Goal: Task Accomplishment & Management: Use online tool/utility

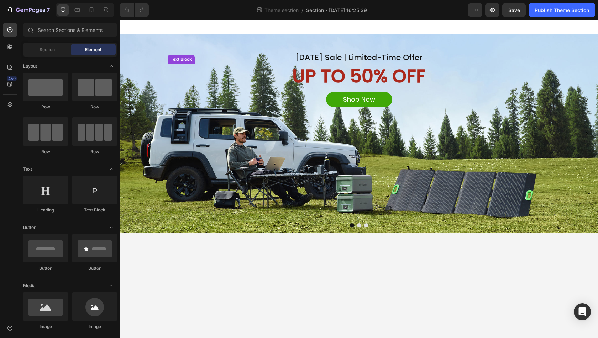
click at [357, 71] on p "UP TO 50% OFF" at bounding box center [358, 75] width 381 height 23
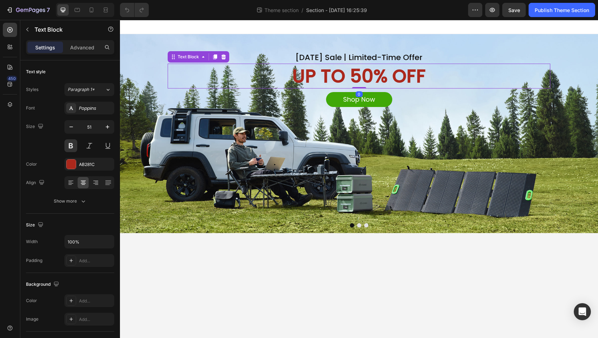
click at [374, 74] on p "UP TO 50% OFF" at bounding box center [358, 75] width 381 height 23
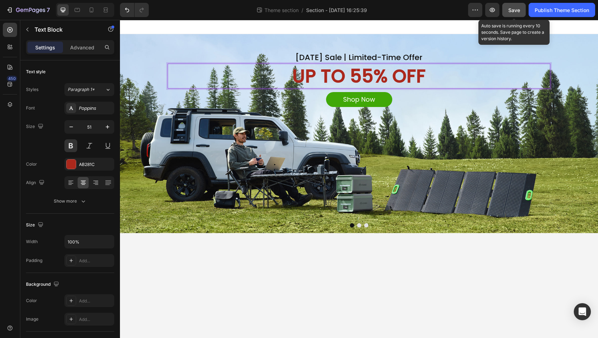
click at [517, 7] on span "Save" at bounding box center [514, 10] width 12 height 6
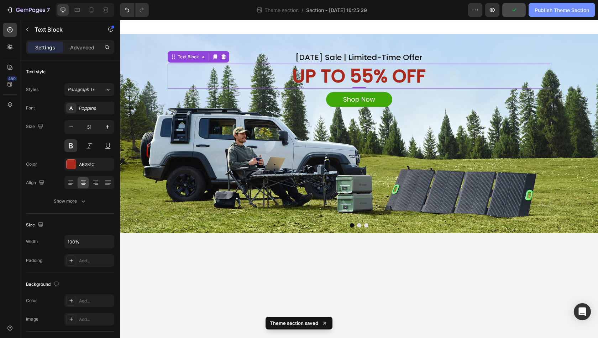
click at [562, 15] on button "Publish Theme Section" at bounding box center [562, 10] width 67 height 14
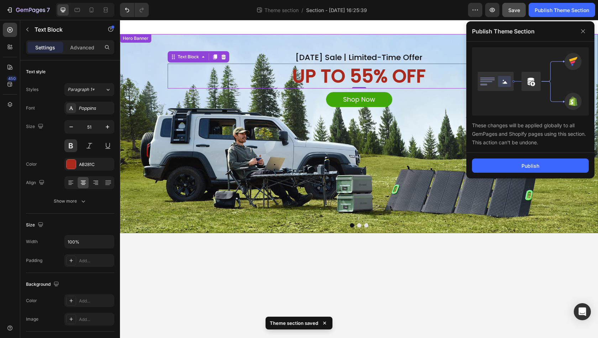
click at [510, 178] on div "Background Image" at bounding box center [359, 133] width 478 height 199
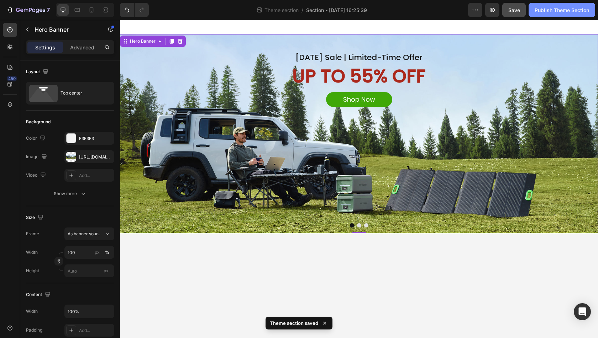
click at [553, 6] on div "Publish Theme Section" at bounding box center [562, 9] width 54 height 7
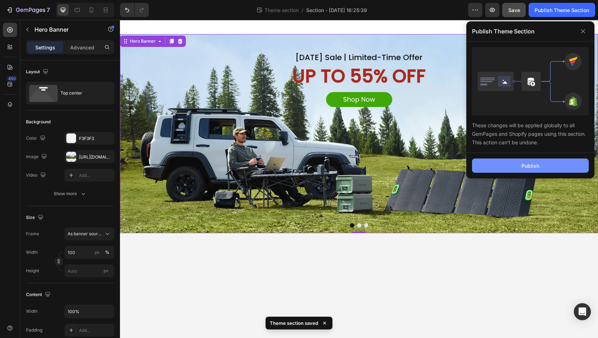
click at [509, 160] on button "Publish" at bounding box center [530, 166] width 117 height 14
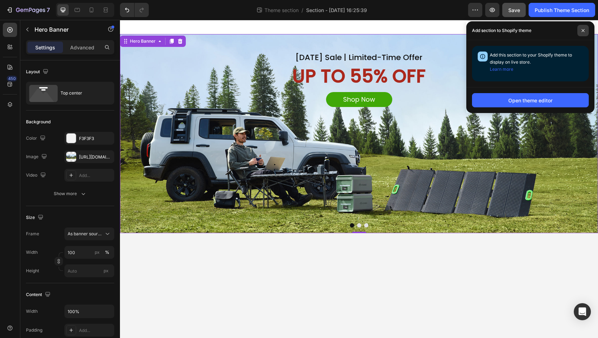
click at [585, 27] on span at bounding box center [582, 30] width 11 height 11
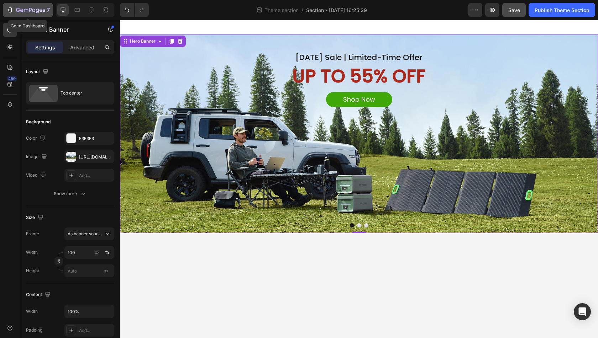
click at [24, 16] on button "7" at bounding box center [28, 10] width 50 height 14
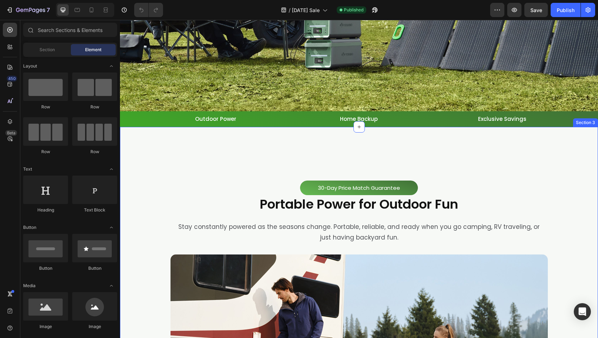
scroll to position [285, 0]
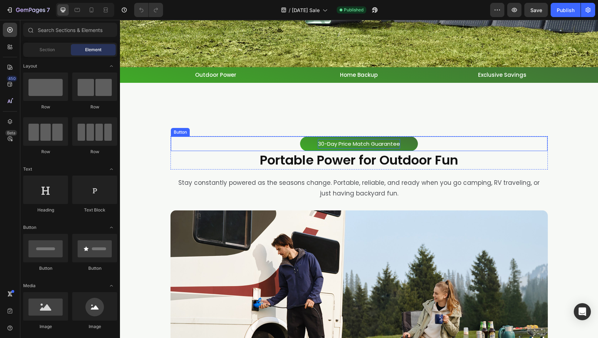
click at [330, 148] on p "30-Day Price Match Guarantee" at bounding box center [359, 144] width 82 height 10
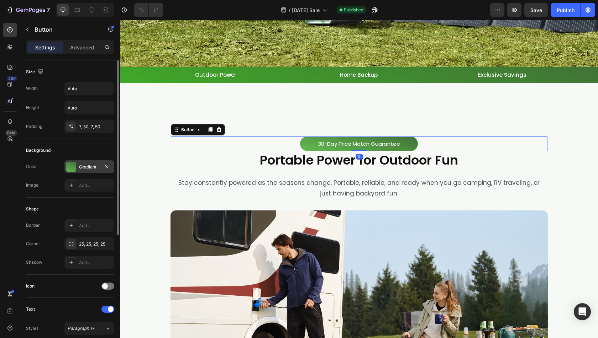
click at [73, 167] on div at bounding box center [71, 167] width 10 height 10
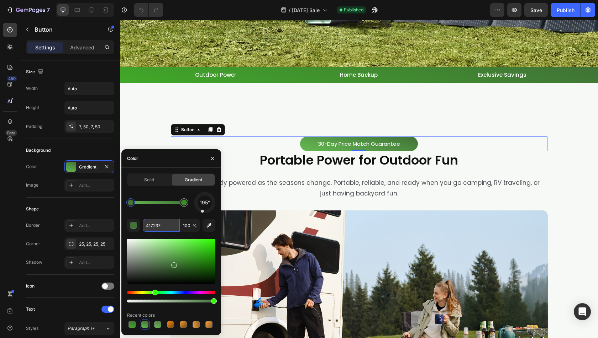
click at [149, 227] on input "417237" at bounding box center [161, 225] width 37 height 13
type input "40A828"
click at [184, 205] on div at bounding box center [184, 203] width 6 height 6
click at [164, 227] on input "40A828" at bounding box center [161, 225] width 37 height 13
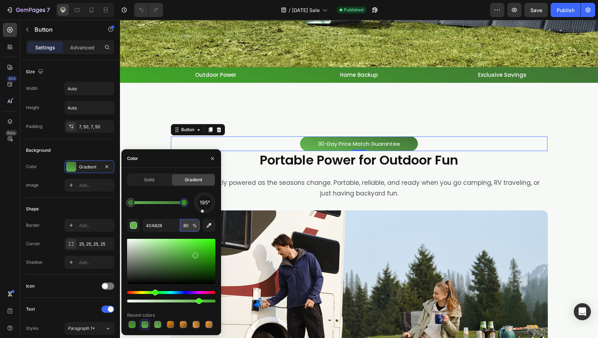
click at [185, 228] on input "80" at bounding box center [190, 225] width 20 height 13
type input "100"
click at [161, 164] on div "Color" at bounding box center [171, 158] width 100 height 19
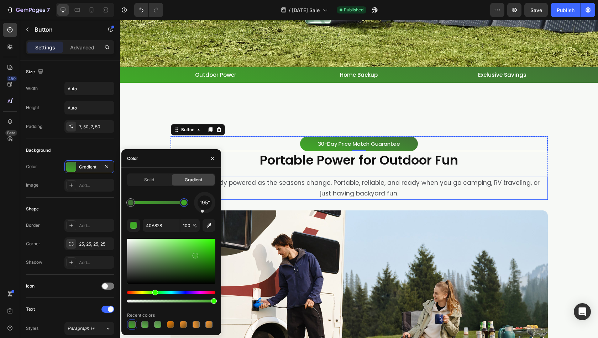
click at [441, 198] on p "Stay constantly powered as the seasons change. Portable, reliable, and ready wh…" at bounding box center [359, 189] width 372 height 22
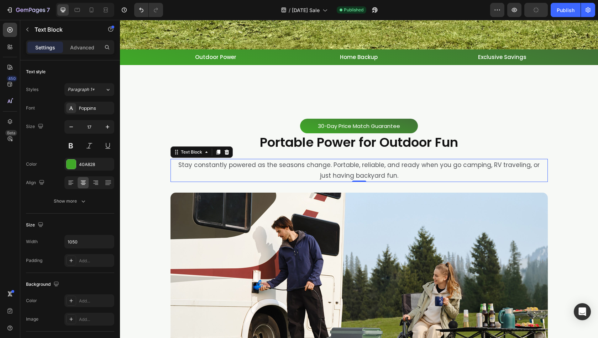
scroll to position [214, 0]
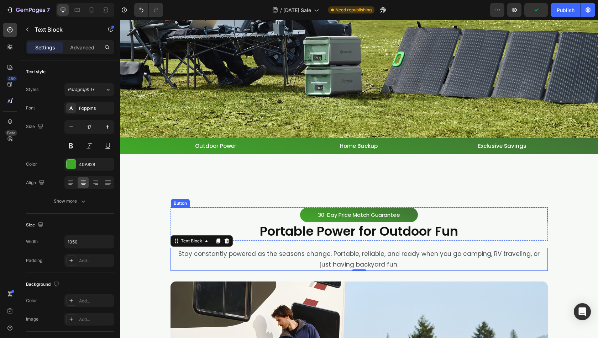
click at [411, 216] on button "30-Day Price Match Guarantee" at bounding box center [359, 215] width 118 height 15
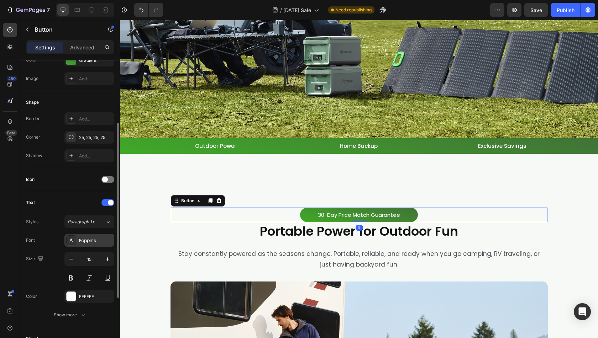
scroll to position [178, 0]
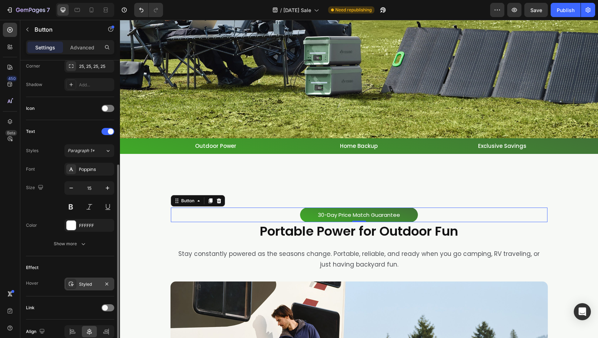
click at [77, 281] on div "Styled" at bounding box center [89, 284] width 50 height 13
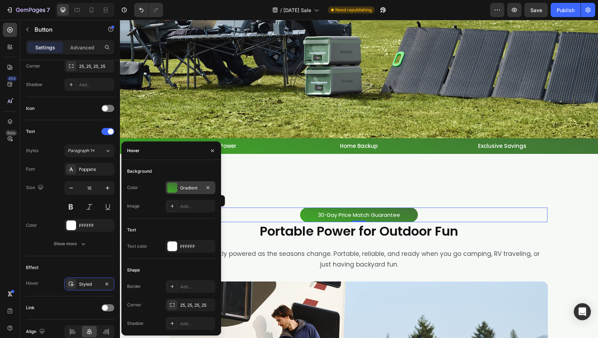
click at [169, 187] on div at bounding box center [172, 188] width 10 height 10
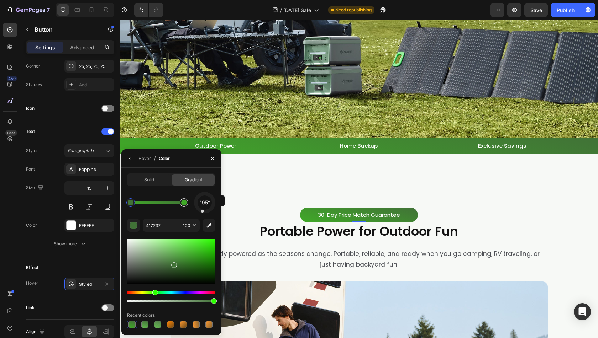
type input "40A828"
click at [185, 204] on div at bounding box center [184, 203] width 6 height 6
click at [152, 223] on input "40A828" at bounding box center [161, 225] width 37 height 13
click at [282, 150] on div "Outdoor Power Button" at bounding box center [216, 146] width 141 height 12
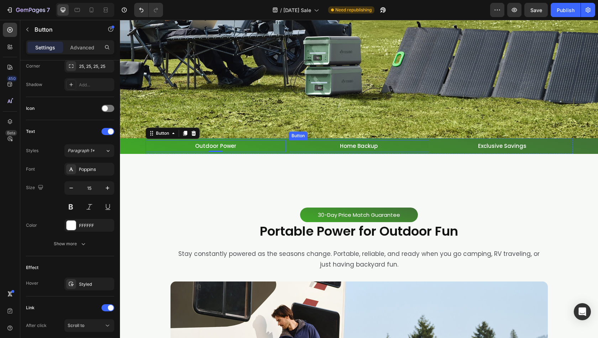
click at [296, 147] on div "Home Backup Button" at bounding box center [359, 146] width 141 height 12
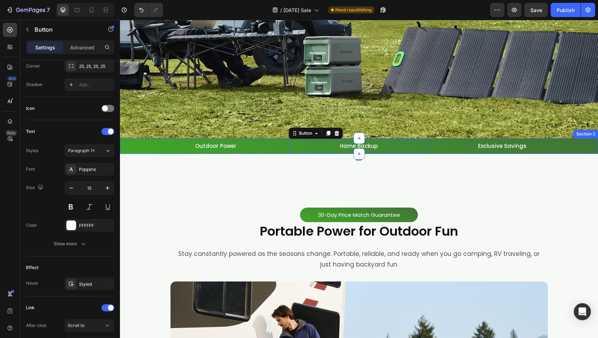
click at [126, 143] on div "Outdoor Power Button Home Backup Button 0 Exclusive Savings Button Row" at bounding box center [359, 146] width 478 height 16
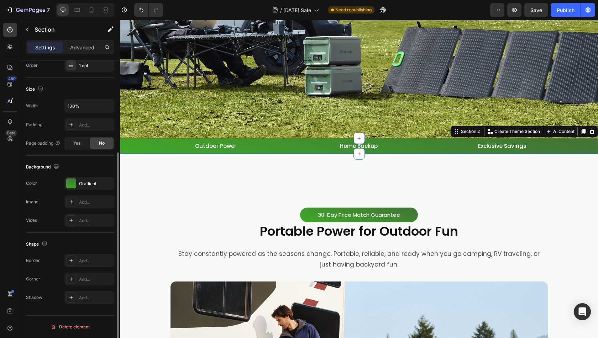
scroll to position [0, 0]
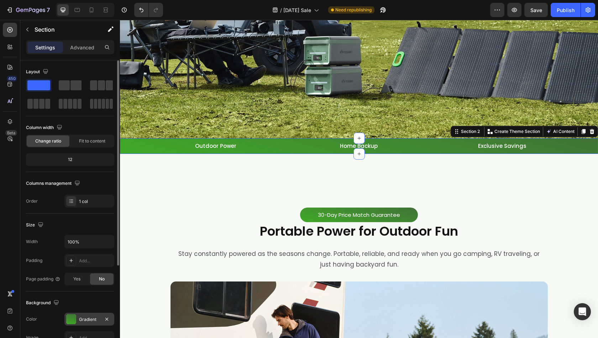
click at [73, 321] on div at bounding box center [71, 320] width 10 height 10
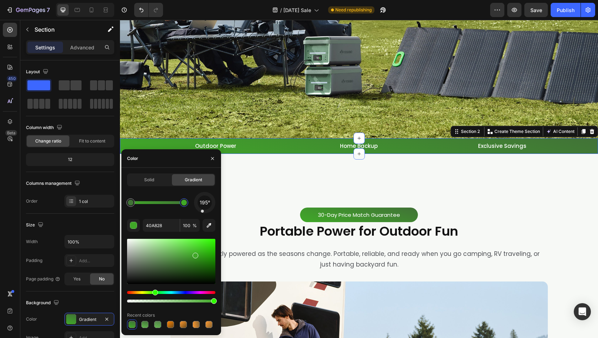
click at [188, 205] on div at bounding box center [184, 202] width 13 height 13
type input "417237"
click at [130, 203] on div at bounding box center [131, 203] width 6 height 6
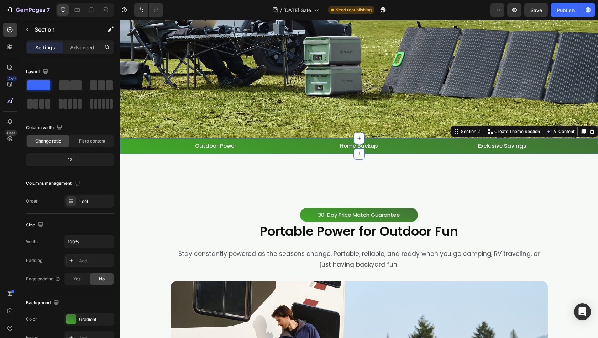
click at [3, 216] on div "450 Beta" at bounding box center [10, 155] width 14 height 264
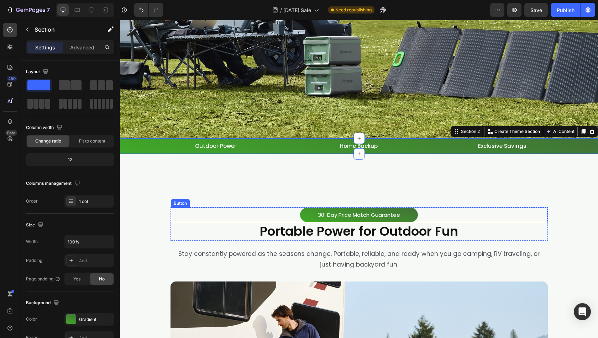
click at [300, 215] on button "30-Day Price Match Guarantee" at bounding box center [359, 215] width 118 height 15
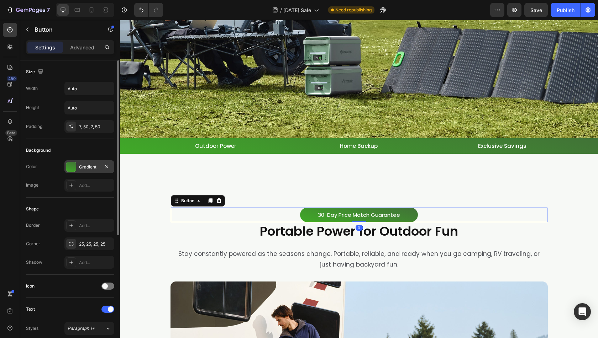
click at [67, 168] on div at bounding box center [71, 167] width 10 height 10
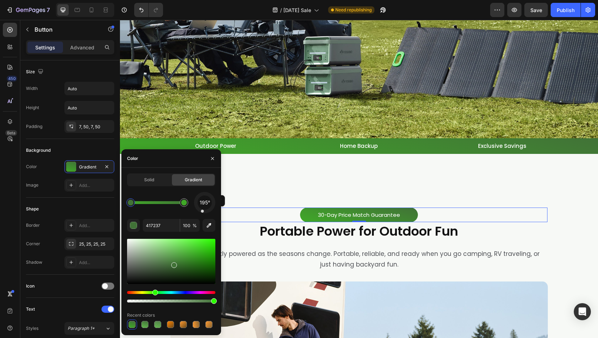
click at [5, 198] on div "450 Beta" at bounding box center [10, 155] width 14 height 264
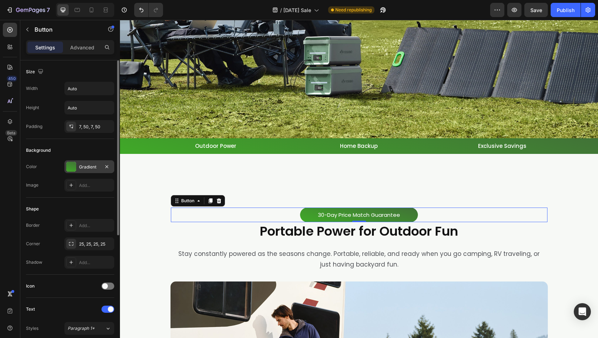
click at [77, 164] on div "Gradient" at bounding box center [89, 167] width 50 height 13
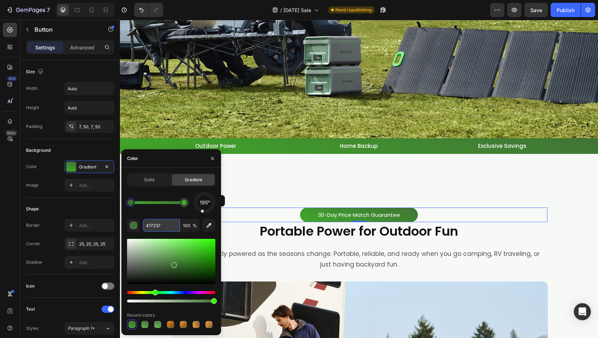
click at [162, 220] on input "417237" at bounding box center [161, 225] width 37 height 13
click at [2, 245] on div "450 Beta" at bounding box center [10, 179] width 20 height 319
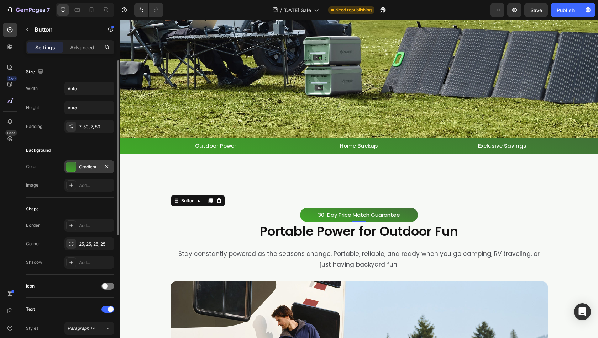
click at [72, 162] on div at bounding box center [71, 167] width 10 height 10
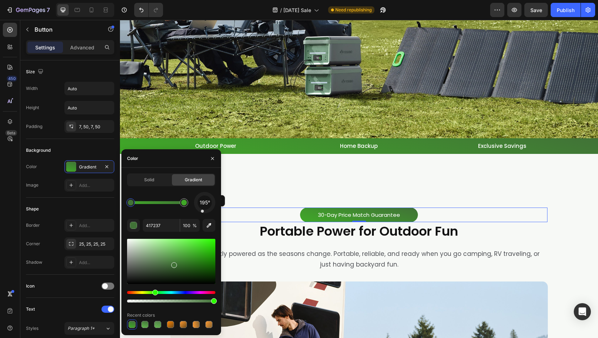
click at [12, 183] on div "450 Beta" at bounding box center [10, 155] width 14 height 264
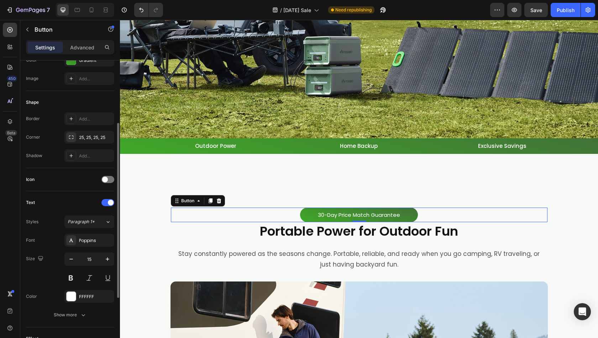
scroll to position [210, 0]
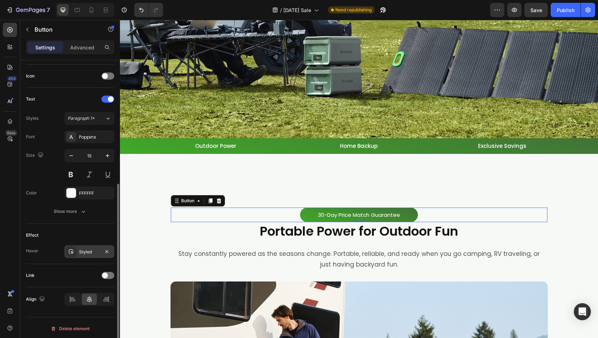
click at [74, 247] on div at bounding box center [71, 252] width 10 height 10
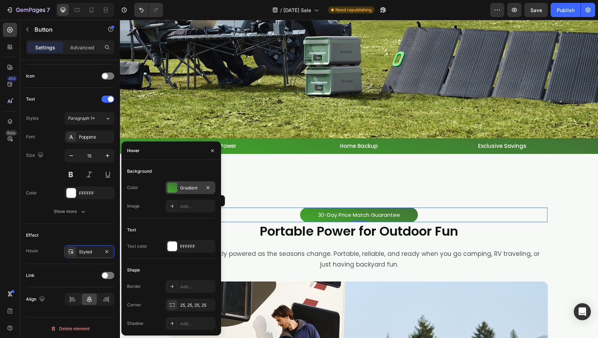
click at [173, 187] on div at bounding box center [172, 188] width 10 height 10
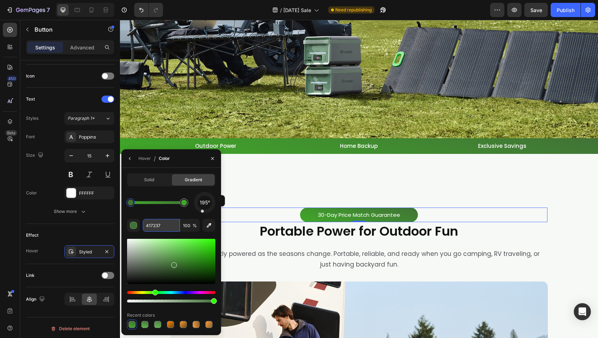
click at [0, 0] on input "417237" at bounding box center [0, 0] width 0 height 0
click at [0, 0] on input "40a808" at bounding box center [0, 0] width 0 height 0
click at [153, 211] on div "195°" at bounding box center [171, 202] width 88 height 21
click at [185, 206] on div at bounding box center [184, 203] width 9 height 9
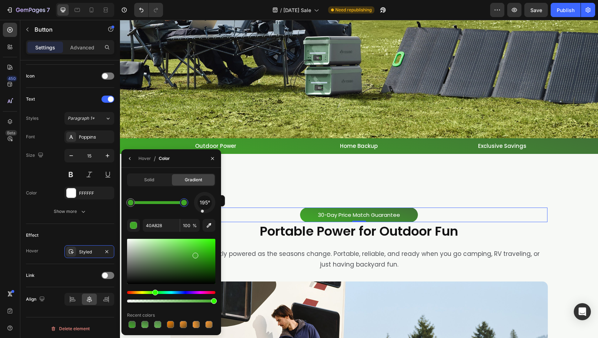
click at [185, 204] on div at bounding box center [184, 203] width 6 height 6
click at [131, 202] on div at bounding box center [131, 203] width 6 height 6
click at [184, 205] on div at bounding box center [184, 203] width 6 height 6
click at [0, 0] on input "40A828" at bounding box center [0, 0] width 0 height 0
paste input "17237"
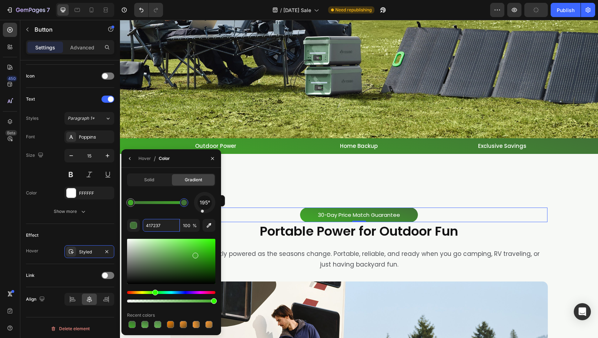
type input "417237"
click at [159, 215] on div "195° 417237 100 % Recent colors" at bounding box center [171, 261] width 88 height 138
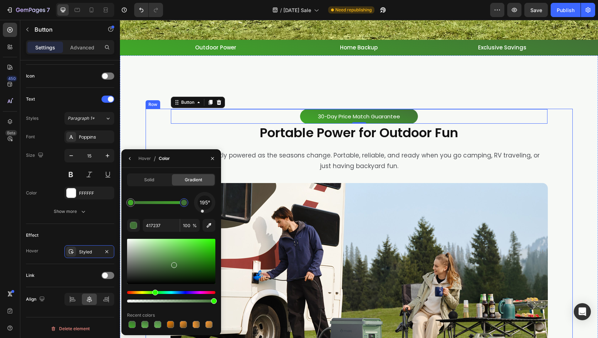
scroll to position [320, 0]
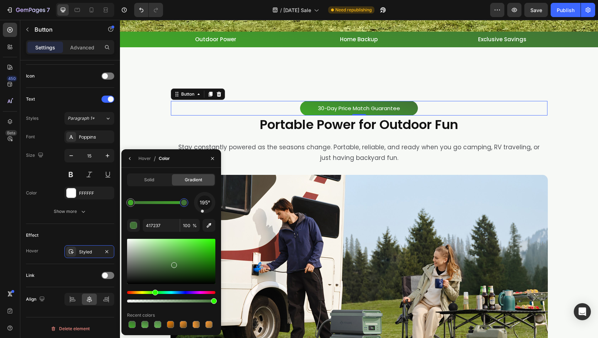
click at [287, 110] on div "30-Day Price Match Guarantee Button 0" at bounding box center [358, 108] width 377 height 15
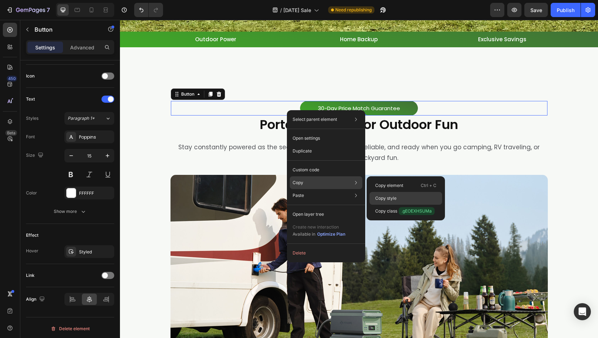
click at [379, 196] on p "Copy style" at bounding box center [385, 198] width 21 height 6
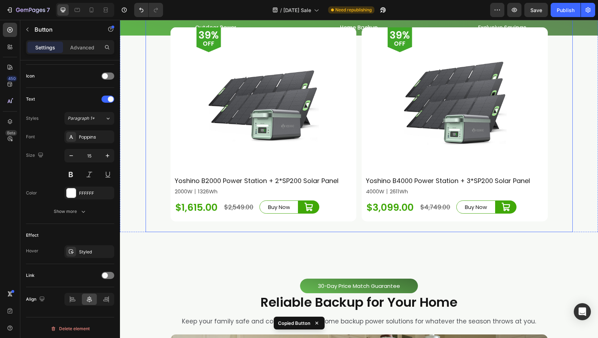
scroll to position [1032, 0]
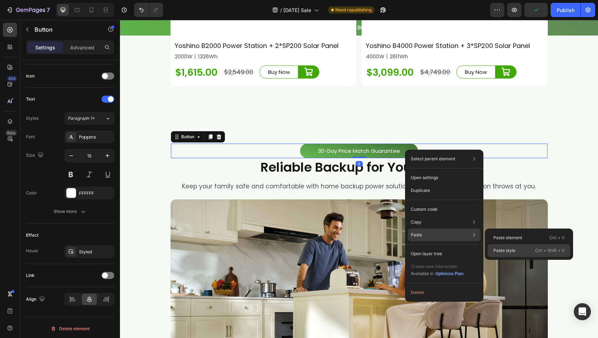
click at [496, 251] on p "Paste style" at bounding box center [504, 251] width 22 height 6
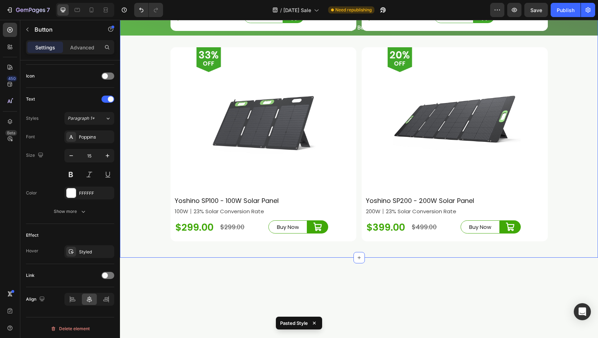
scroll to position [1886, 0]
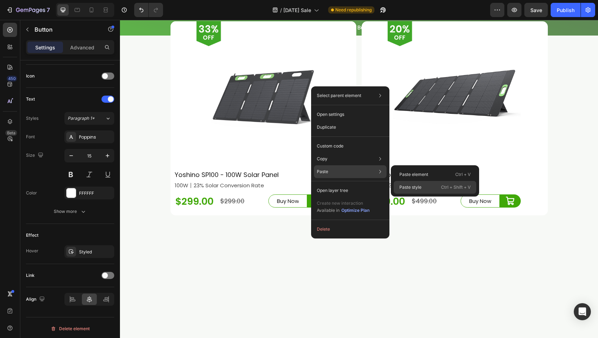
click at [418, 183] on div "Paste style Ctrl + Shift + V" at bounding box center [435, 187] width 83 height 13
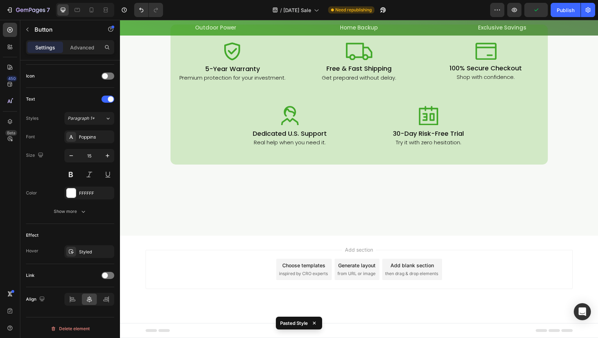
scroll to position [2954, 0]
click at [560, 12] on div "Publish" at bounding box center [566, 9] width 18 height 7
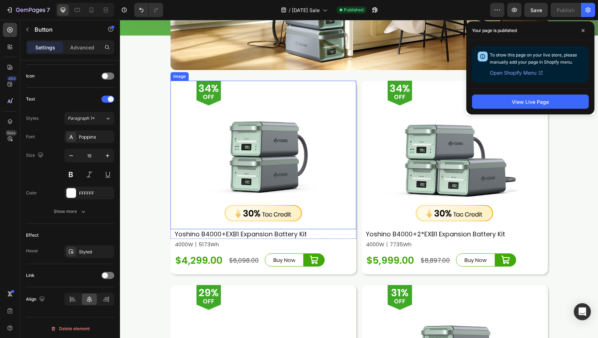
scroll to position [1459, 0]
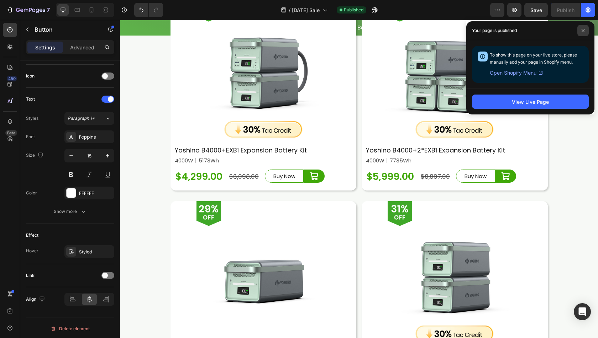
click at [581, 32] on span at bounding box center [582, 30] width 11 height 11
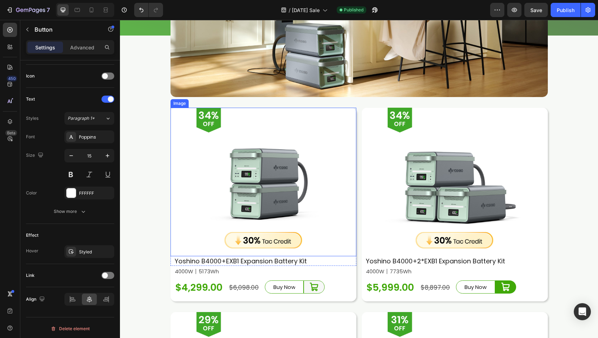
scroll to position [1424, 0]
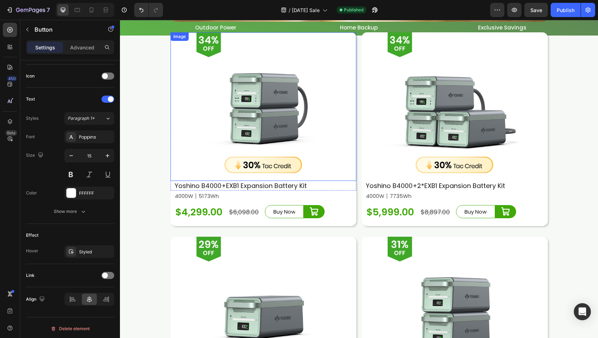
click at [284, 137] on img at bounding box center [263, 106] width 149 height 149
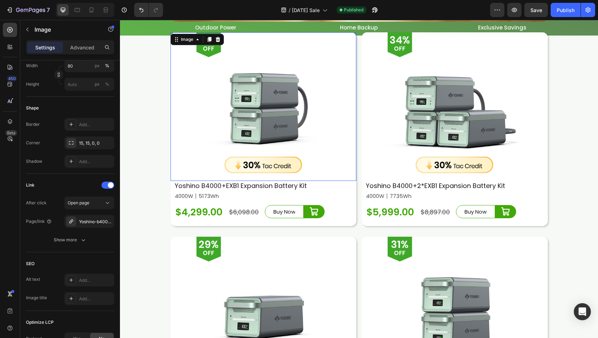
scroll to position [0, 0]
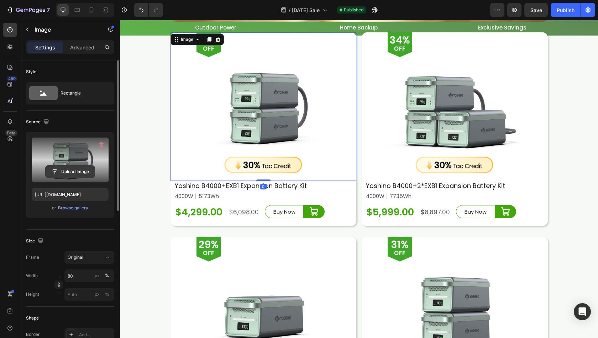
click at [77, 173] on input "file" at bounding box center [70, 172] width 49 height 12
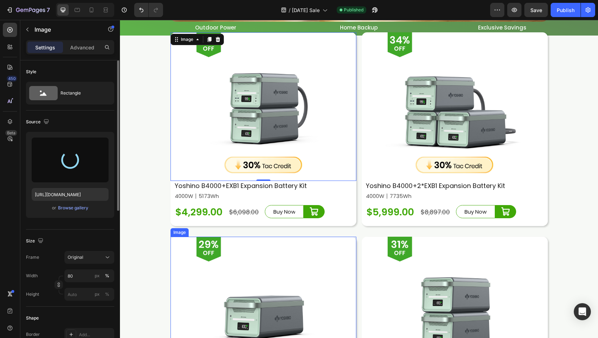
type input "[URL][DOMAIN_NAME]"
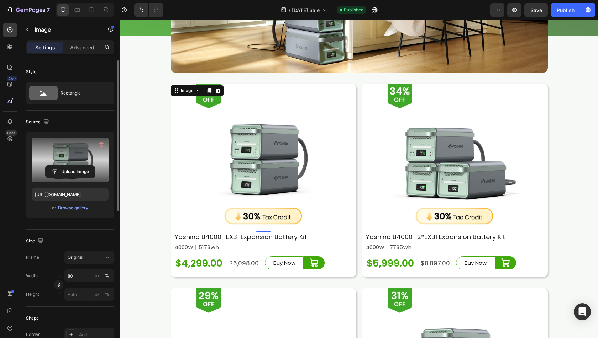
scroll to position [1352, 0]
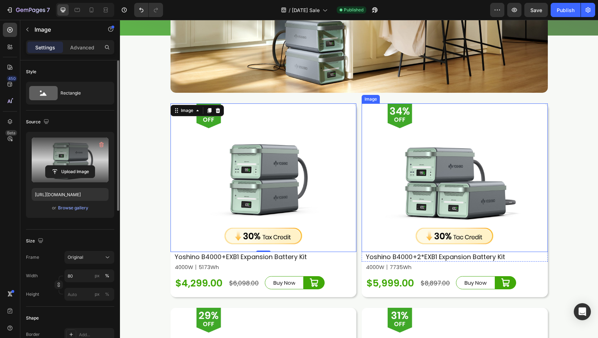
click at [408, 191] on img at bounding box center [454, 178] width 149 height 149
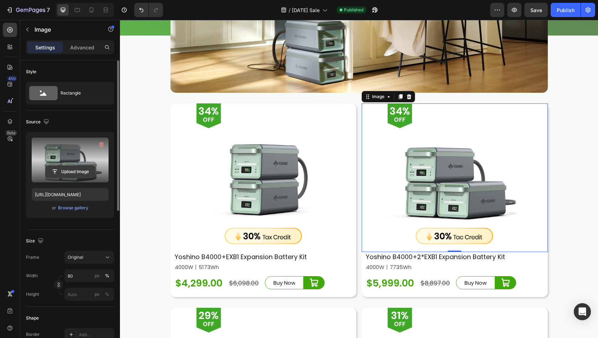
click at [64, 172] on input "file" at bounding box center [70, 172] width 49 height 12
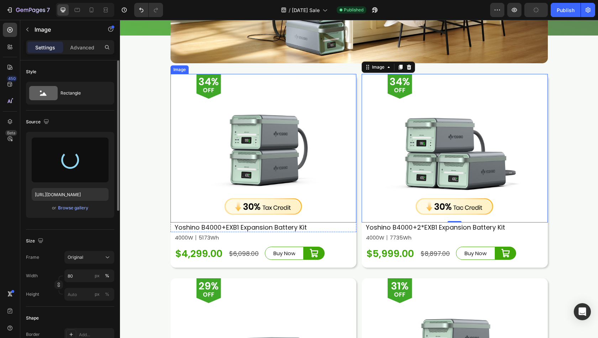
scroll to position [1424, 0]
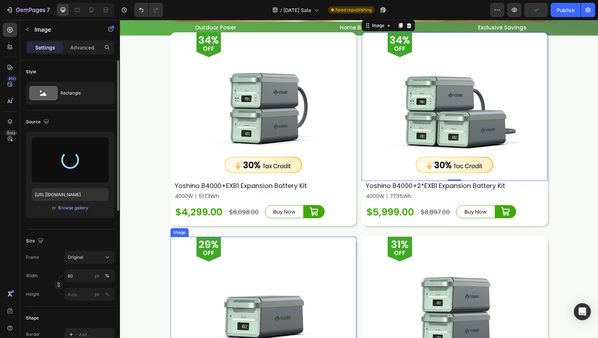
type input "[URL][DOMAIN_NAME]"
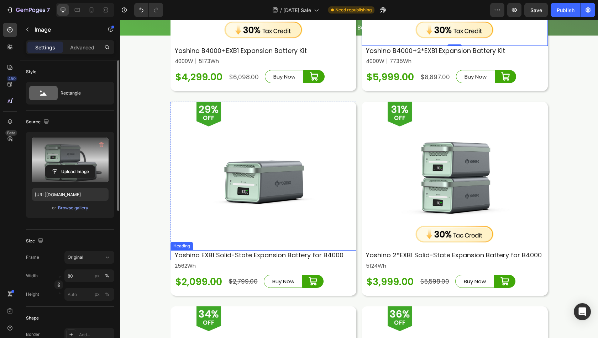
scroll to position [1566, 0]
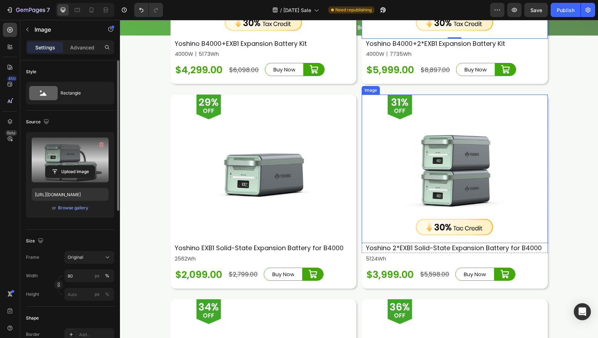
click at [391, 197] on img at bounding box center [454, 169] width 149 height 149
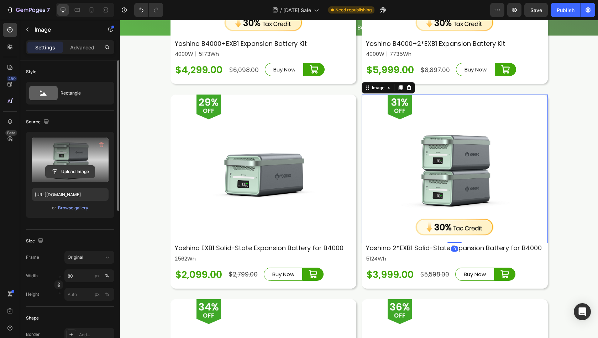
click at [78, 175] on input "file" at bounding box center [70, 172] width 49 height 12
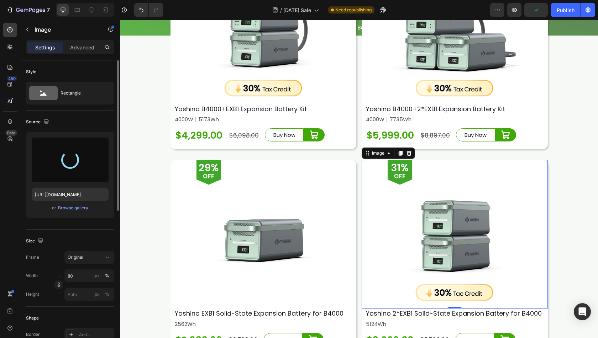
scroll to position [1388, 0]
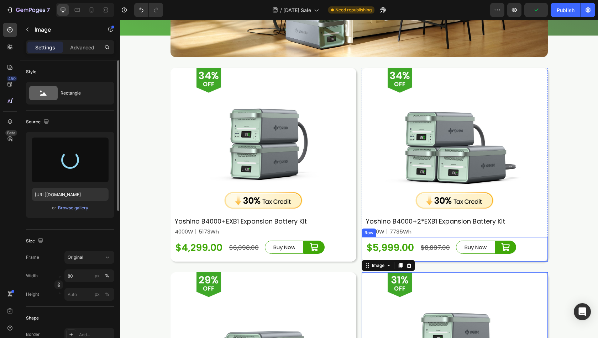
type input "[URL][DOMAIN_NAME]"
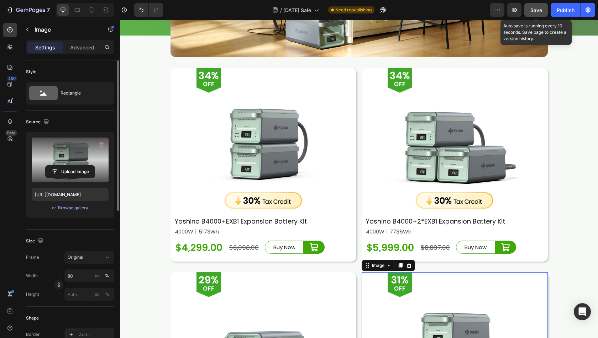
click at [541, 12] on span "Save" at bounding box center [536, 10] width 12 height 6
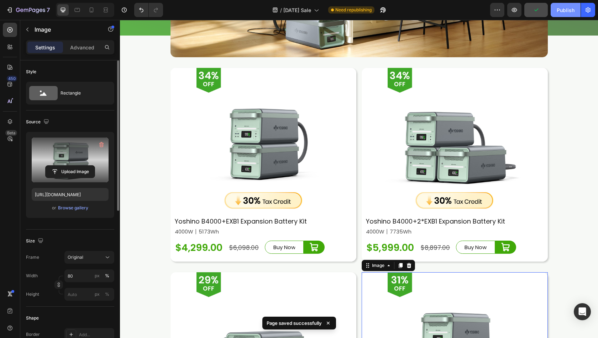
click at [571, 11] on div "Publish" at bounding box center [566, 9] width 18 height 7
click at [190, 245] on div "$4,299.00" at bounding box center [199, 248] width 48 height 14
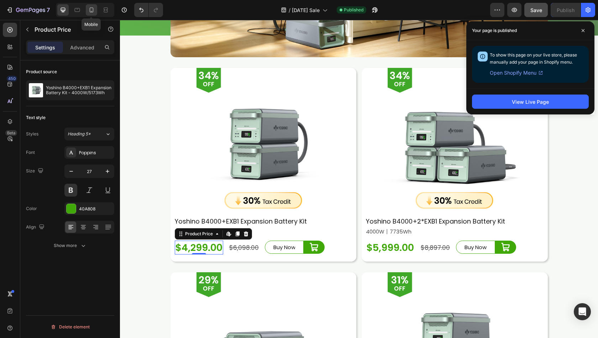
click at [90, 11] on icon at bounding box center [92, 9] width 4 height 5
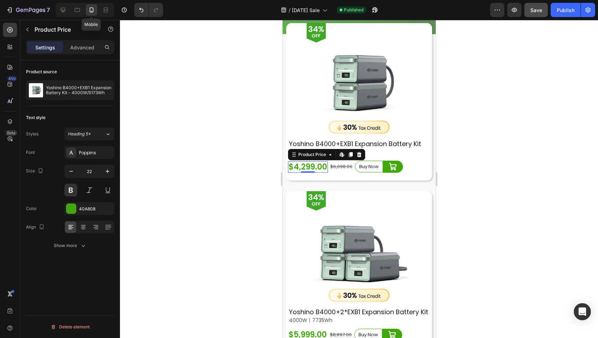
scroll to position [1299, 0]
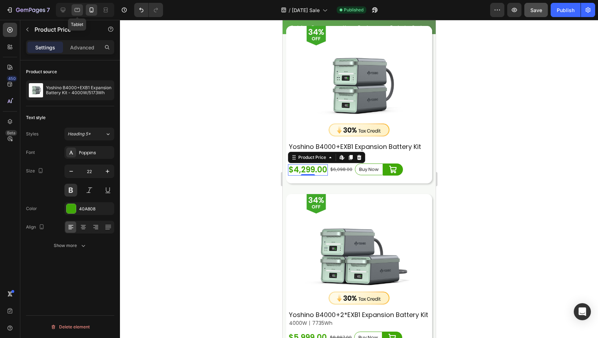
click at [77, 10] on icon at bounding box center [77, 9] width 7 height 7
type input "27"
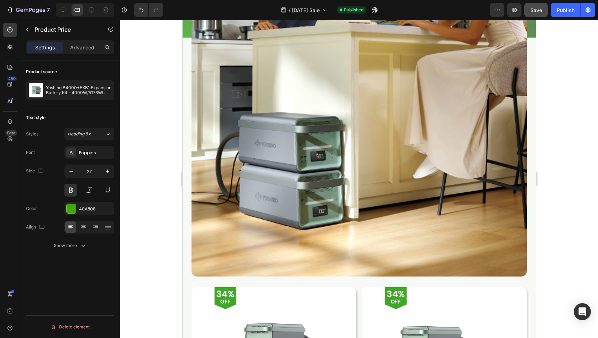
scroll to position [1291, 0]
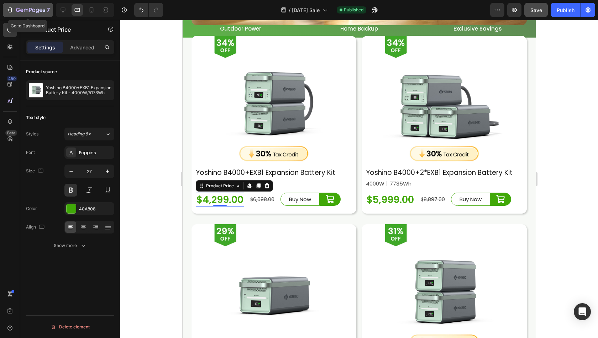
click at [20, 13] on icon "button" at bounding box center [30, 10] width 29 height 6
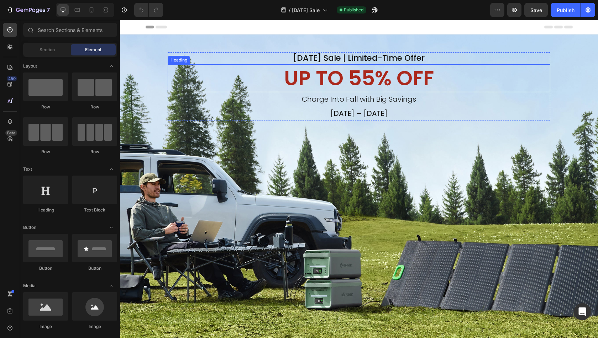
click at [336, 83] on h2 "UP TO 55% OFF" at bounding box center [359, 78] width 382 height 28
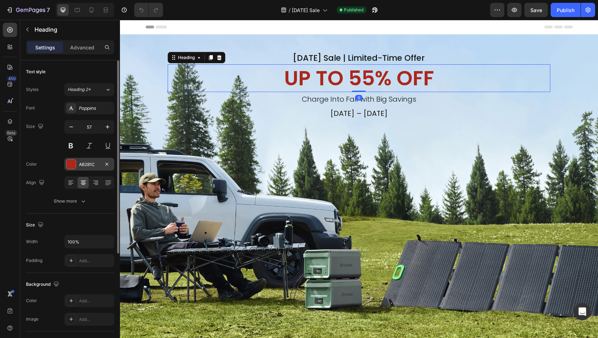
click at [85, 164] on div "AB281C" at bounding box center [89, 165] width 21 height 6
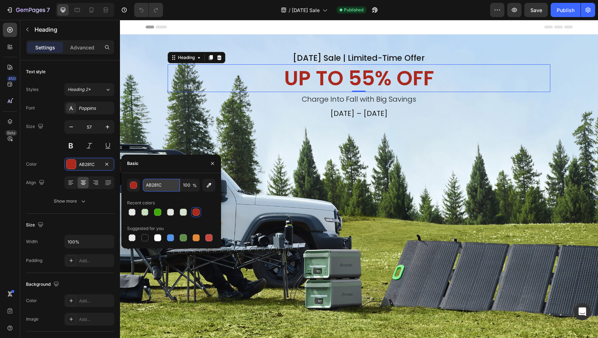
click at [152, 188] on input "AB281C" at bounding box center [161, 185] width 37 height 13
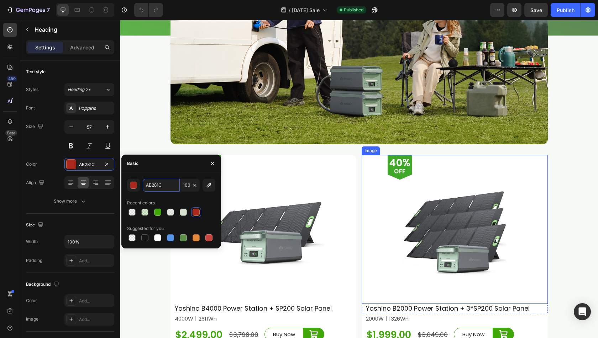
scroll to position [576, 0]
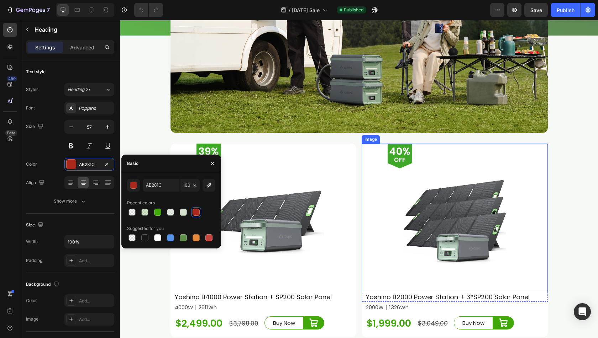
click at [443, 210] on img at bounding box center [454, 218] width 149 height 149
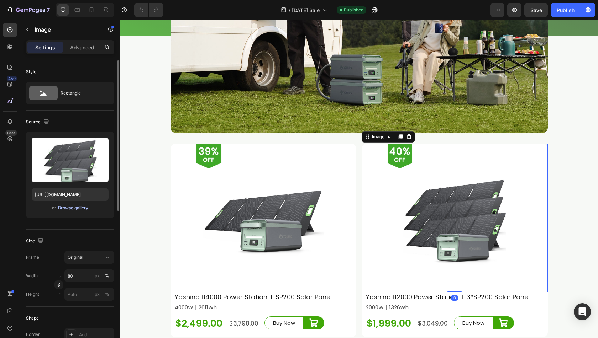
click at [71, 210] on div "Browse gallery" at bounding box center [73, 208] width 30 height 6
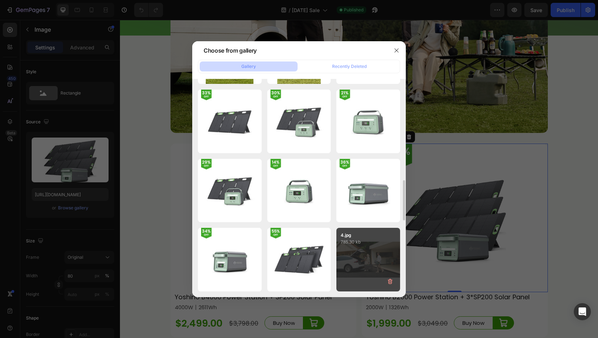
scroll to position [656, 0]
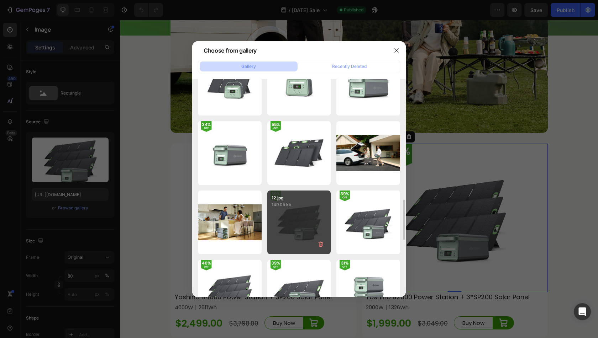
click at [305, 211] on div "12.jpg 149.05 kb" at bounding box center [299, 223] width 64 height 64
type input "https://cdn.shopify.com/s/files/1/0622/3236/3174/files/gempages_483610539826611…"
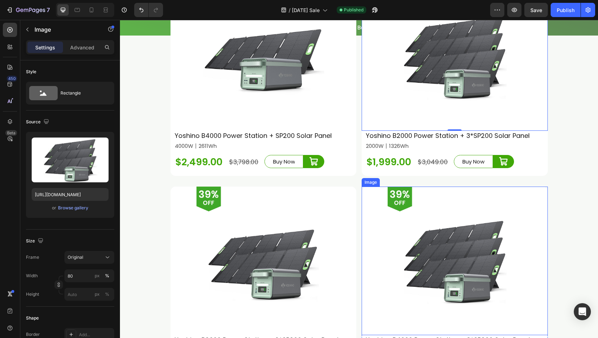
scroll to position [754, 0]
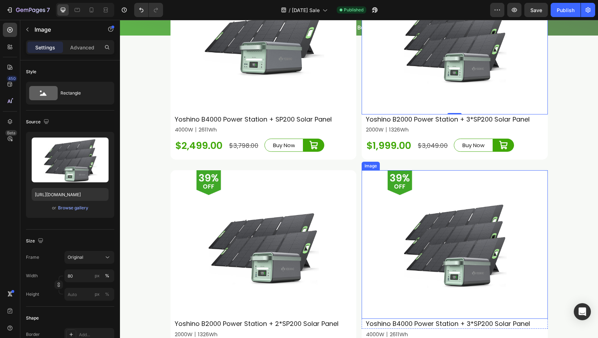
click at [443, 238] on img at bounding box center [454, 244] width 149 height 149
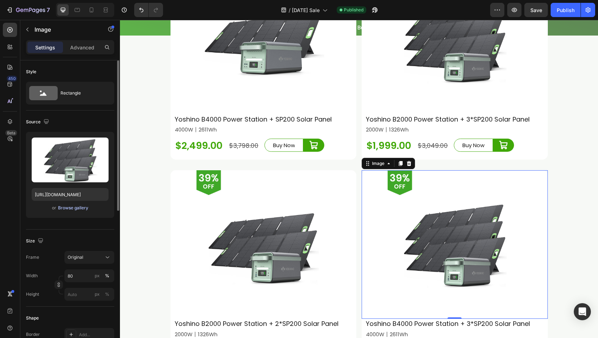
click at [78, 209] on div "Browse gallery" at bounding box center [73, 208] width 30 height 6
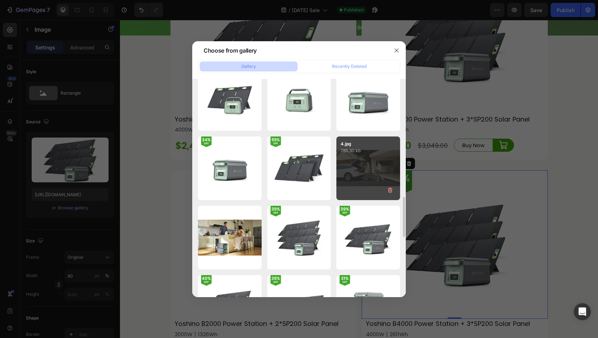
scroll to position [676, 0]
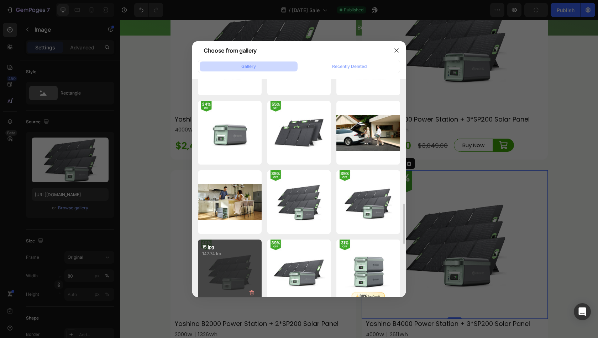
click at [221, 264] on div "15.jpg 147.74 kb" at bounding box center [230, 272] width 64 height 64
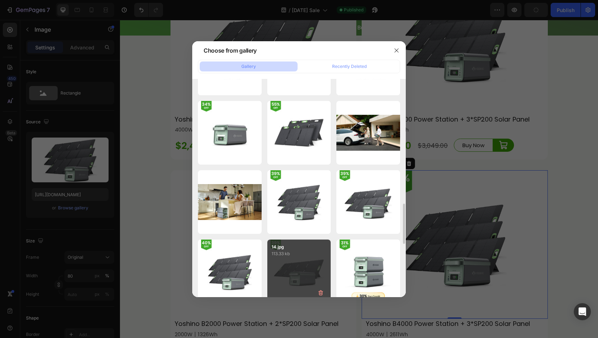
type input "https://cdn.shopify.com/s/files/1/0622/3236/3174/files/gempages_483610539826611…"
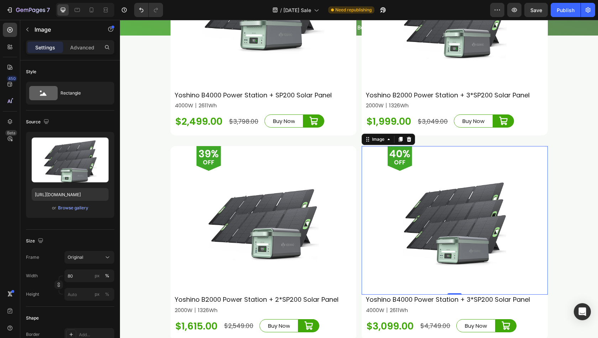
scroll to position [789, 0]
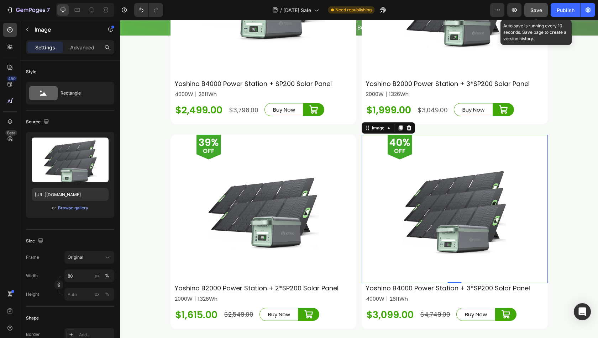
click at [531, 9] on span "Save" at bounding box center [536, 10] width 12 height 6
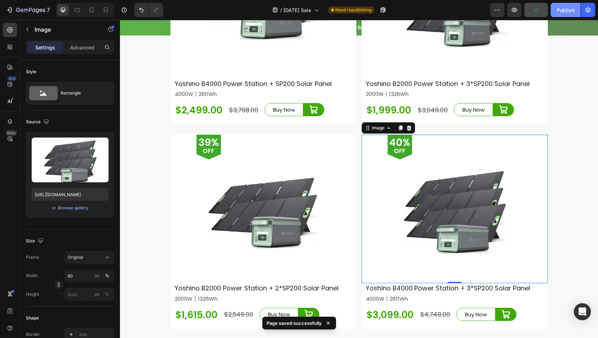
click at [565, 10] on div "Publish" at bounding box center [566, 9] width 18 height 7
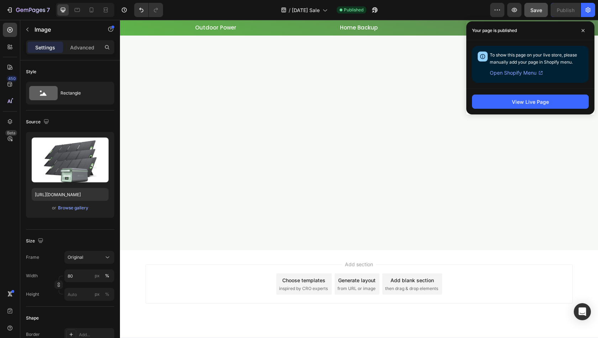
scroll to position [2071, 0]
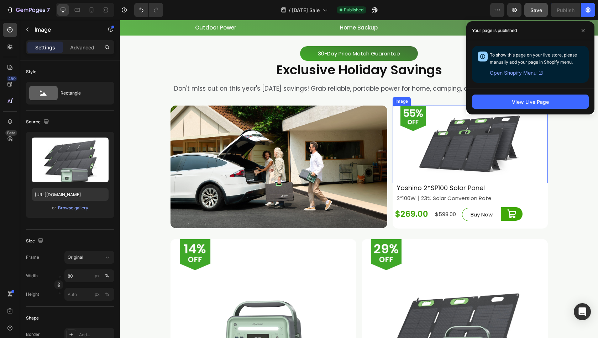
click at [457, 168] on img at bounding box center [470, 145] width 155 height 78
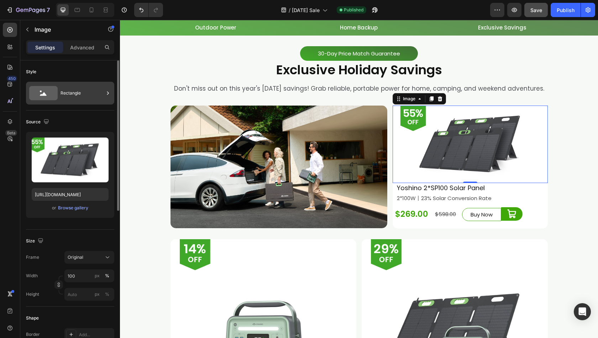
click at [88, 101] on div "Rectangle" at bounding box center [82, 93] width 43 height 16
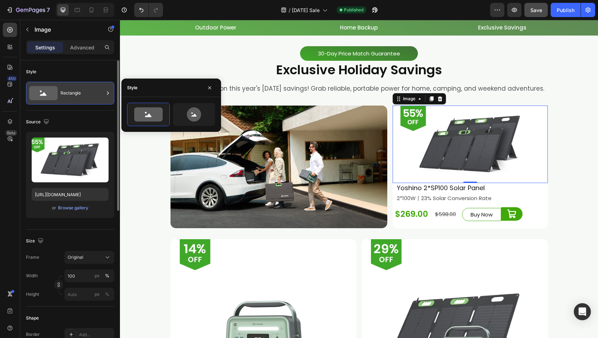
click at [87, 99] on div "Rectangle" at bounding box center [82, 93] width 43 height 16
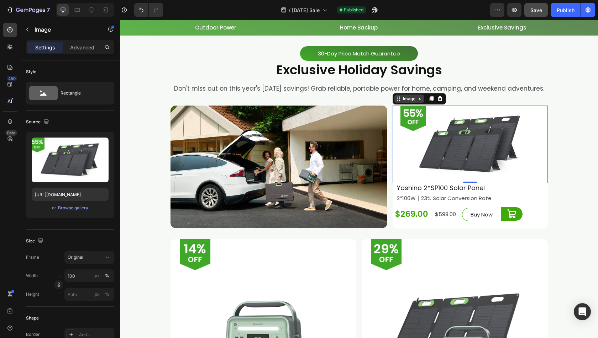
click at [402, 102] on div "Image" at bounding box center [408, 99] width 15 height 6
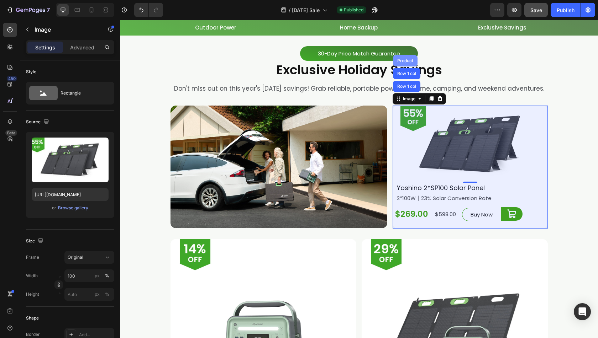
click at [402, 63] on div "Product" at bounding box center [405, 61] width 19 height 4
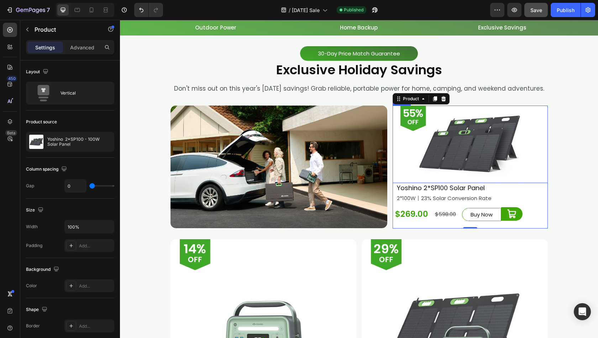
click at [426, 158] on img at bounding box center [470, 145] width 155 height 78
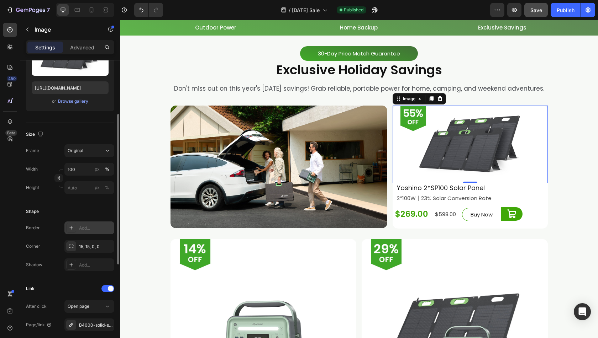
scroll to position [178, 0]
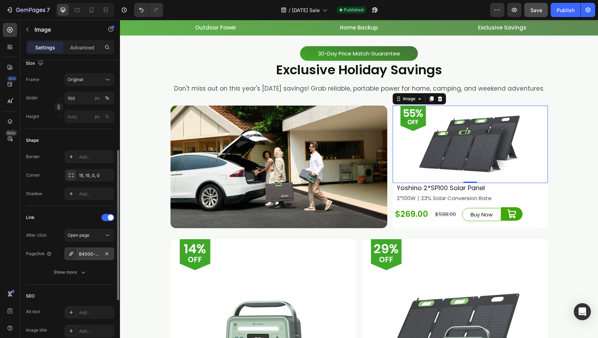
click at [89, 254] on div "B4000-solid-state-portable-power-station" at bounding box center [89, 254] width 21 height 6
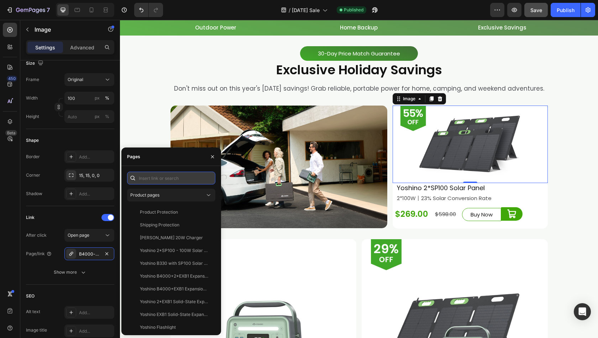
click at [167, 175] on input "text" at bounding box center [171, 178] width 88 height 13
type input "视"
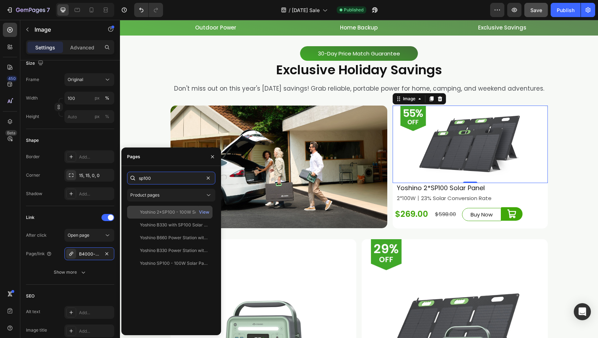
type input "sp100"
click at [172, 214] on div "Yoshino 2*SP100 - 100W Solar Panel" at bounding box center [174, 212] width 68 height 6
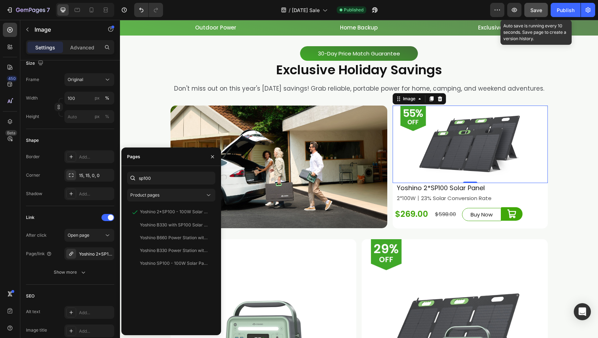
click at [532, 11] on span "Save" at bounding box center [536, 10] width 12 height 6
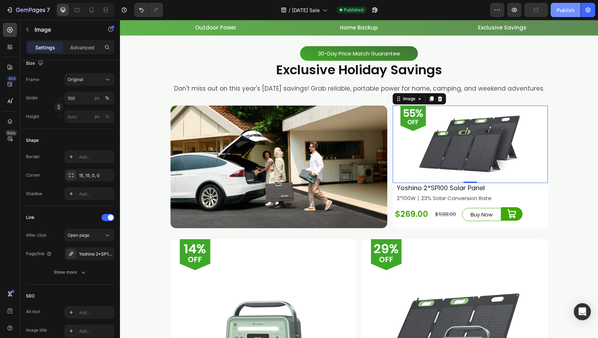
click at [560, 13] on div "Publish" at bounding box center [566, 9] width 18 height 7
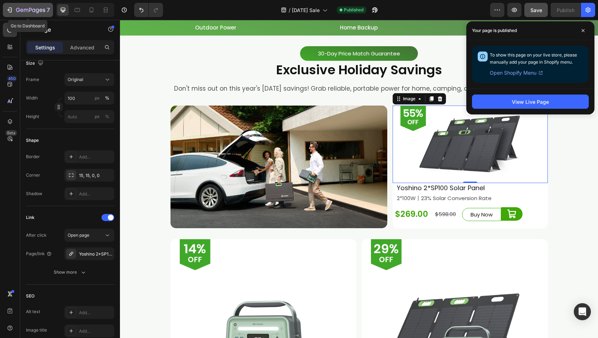
click at [23, 16] on button "7" at bounding box center [28, 10] width 50 height 14
